Goal: Transaction & Acquisition: Purchase product/service

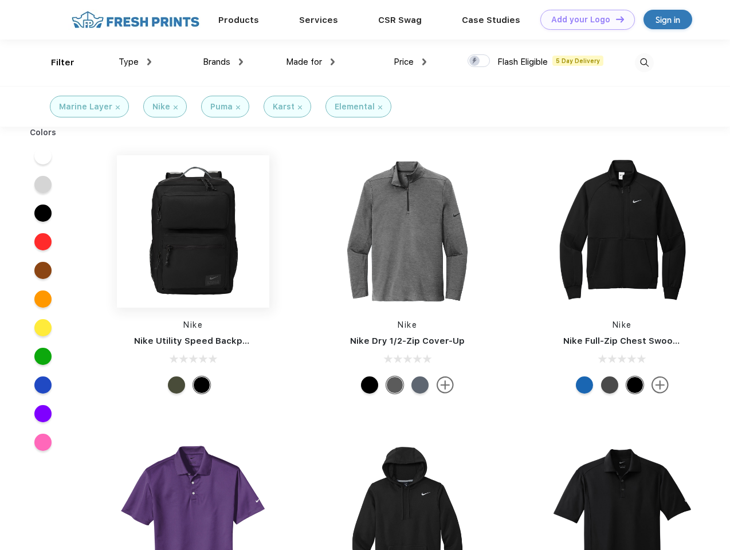
scroll to position [1, 0]
click at [583, 19] on link "Add your Logo Design Tool" at bounding box center [587, 20] width 94 height 20
click at [0, 0] on div "Design Tool" at bounding box center [0, 0] width 0 height 0
click at [614, 19] on link "Add your Logo Design Tool" at bounding box center [587, 20] width 94 height 20
click at [55, 62] on div "Filter" at bounding box center [62, 62] width 23 height 13
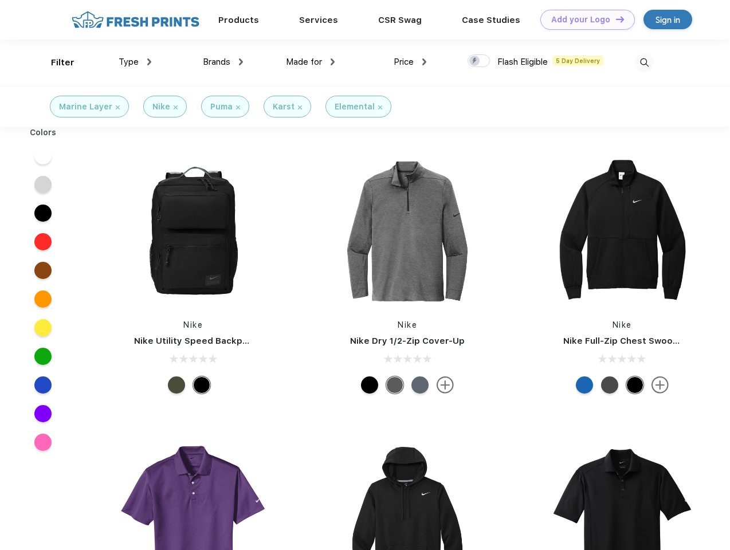
click at [135, 62] on span "Type" at bounding box center [129, 62] width 20 height 10
click at [223, 62] on span "Brands" at bounding box center [216, 62] width 27 height 10
click at [310, 62] on span "Made for" at bounding box center [304, 62] width 36 height 10
click at [410, 62] on span "Price" at bounding box center [403, 62] width 20 height 10
click at [479, 61] on div at bounding box center [478, 60] width 22 height 13
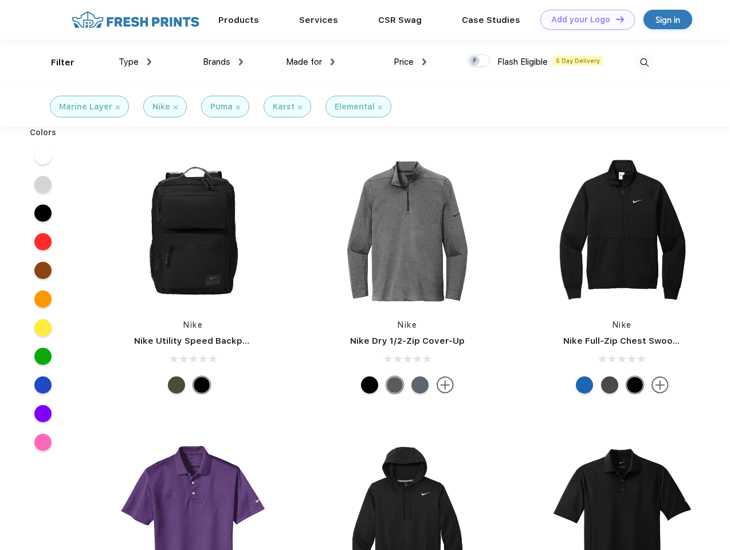
click at [475, 61] on input "checkbox" at bounding box center [470, 57] width 7 height 7
click at [644, 62] on img at bounding box center [644, 62] width 19 height 19
